Goal: Task Accomplishment & Management: Manage account settings

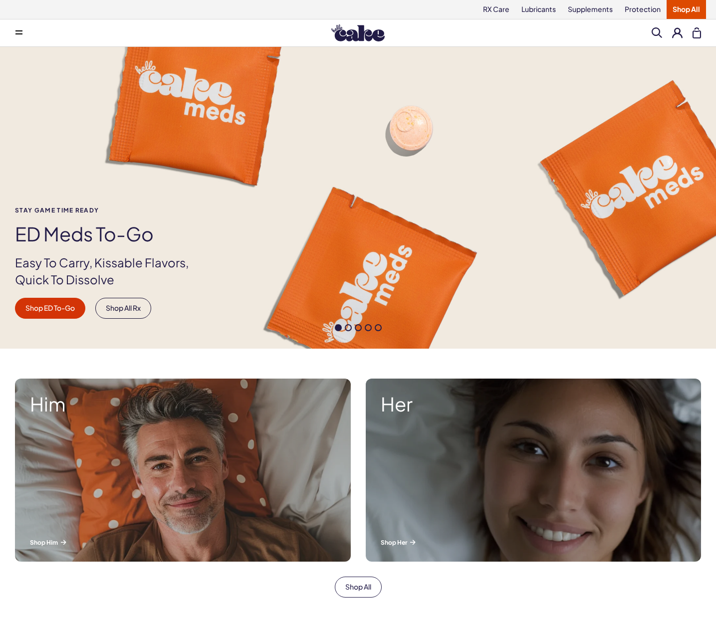
click at [676, 27] on div "Search Clear All" at bounding box center [675, 32] width 49 height 11
click at [678, 34] on button at bounding box center [677, 32] width 10 height 10
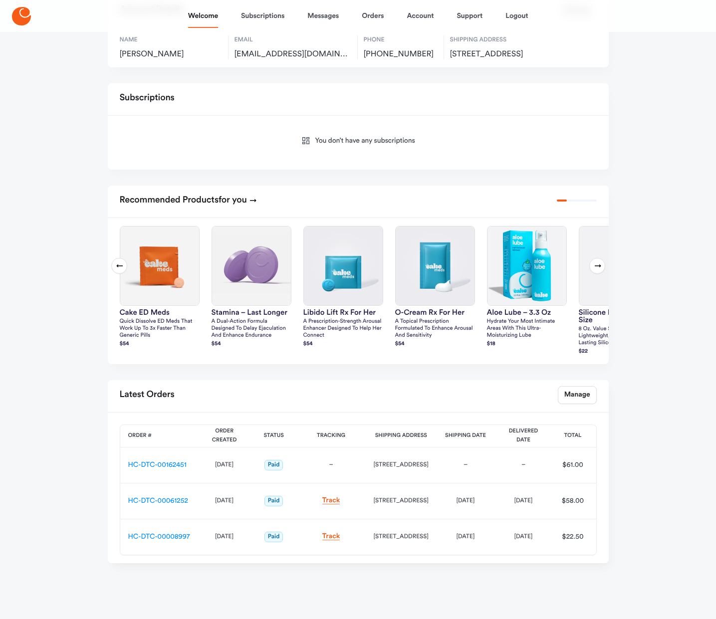
scroll to position [99, 0]
click at [589, 395] on link "Manage" at bounding box center [577, 395] width 39 height 18
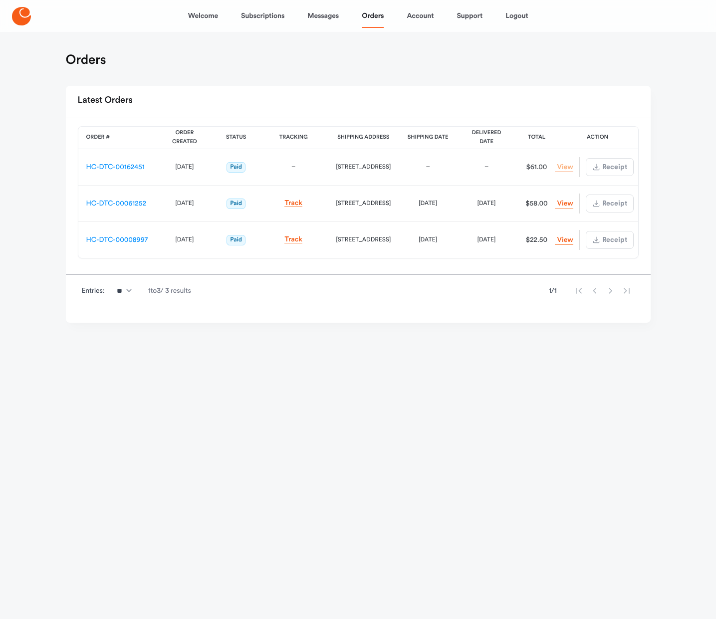
click at [562, 166] on link "View Order" at bounding box center [564, 167] width 18 height 9
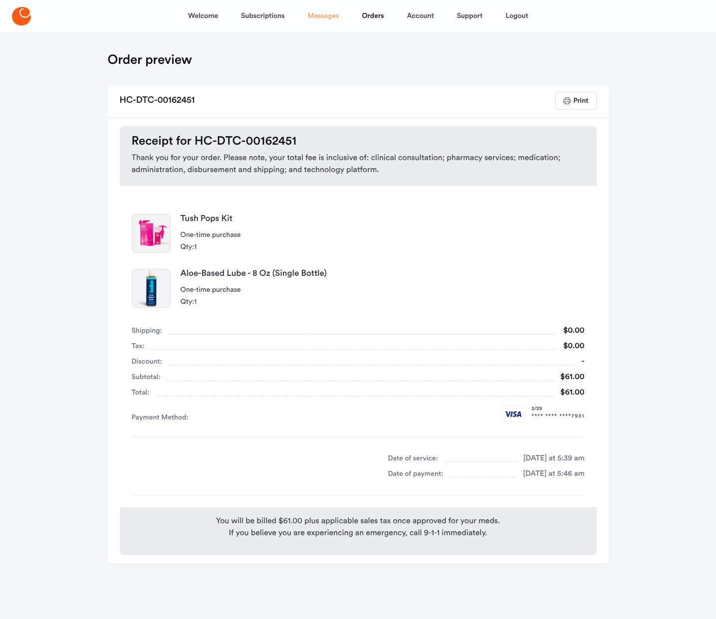
click at [335, 17] on link "Messages" at bounding box center [322, 16] width 31 height 24
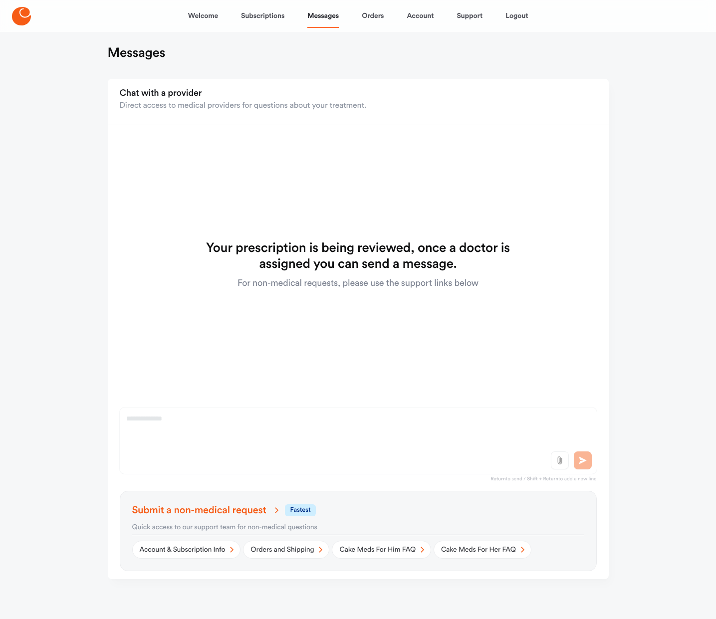
scroll to position [6, 0]
click at [428, 22] on link "Account" at bounding box center [419, 16] width 27 height 24
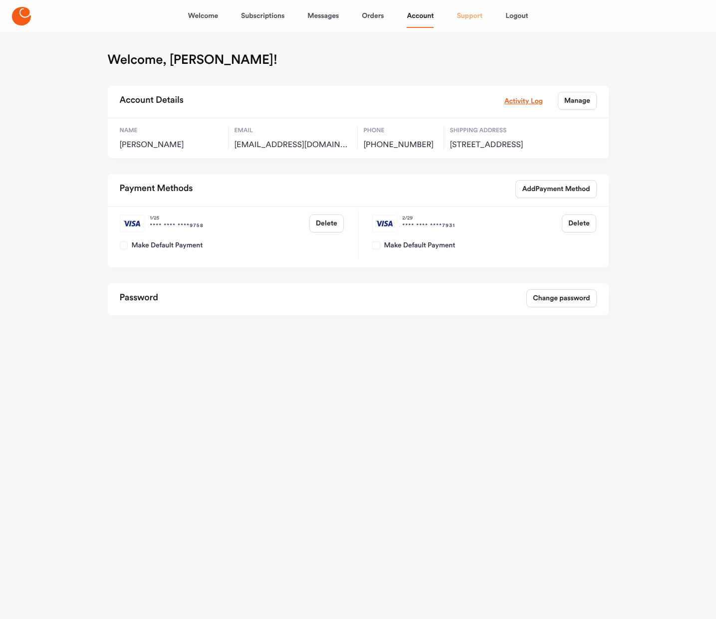
click at [471, 16] on link "Support" at bounding box center [469, 16] width 26 height 24
